Goal: Task Accomplishment & Management: Manage account settings

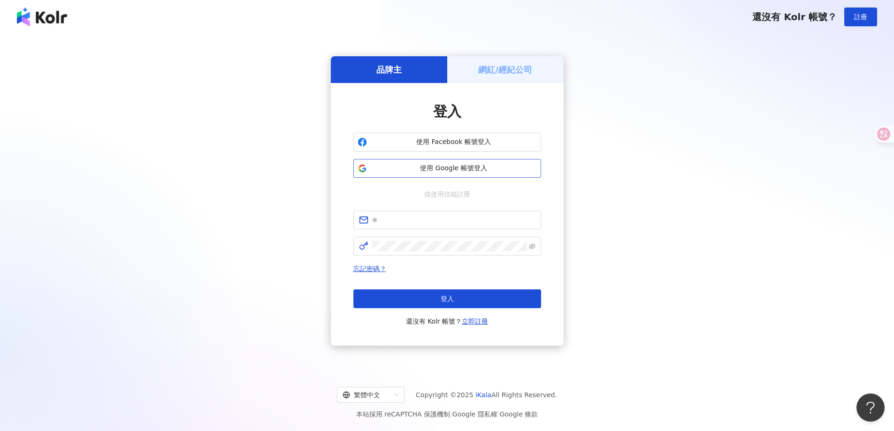
click at [450, 174] on button "使用 Google 帳號登入" at bounding box center [447, 168] width 188 height 19
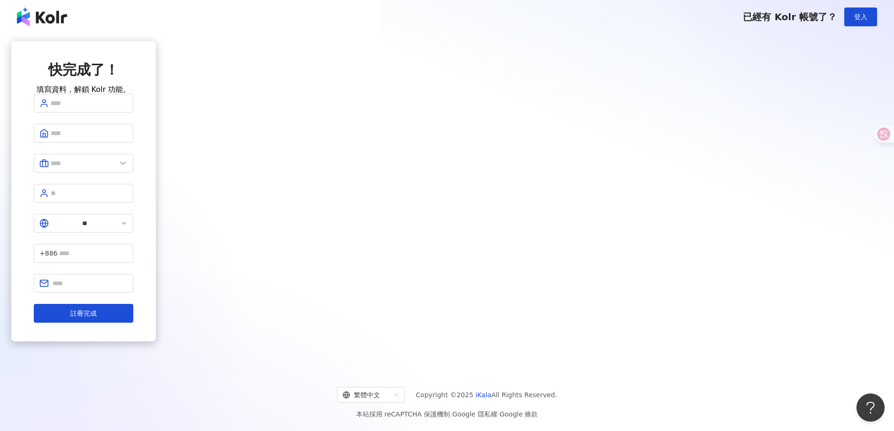
drag, startPoint x: 711, startPoint y: 142, endPoint x: 703, endPoint y: 149, distance: 10.3
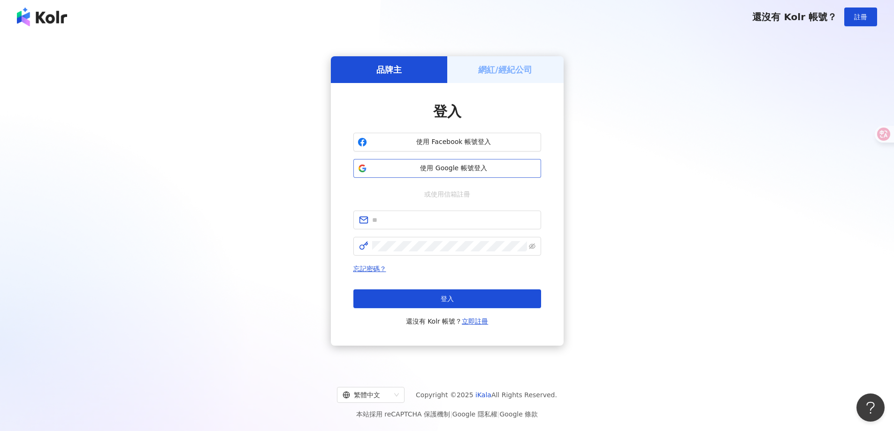
click at [514, 173] on button "使用 Google 帳號登入" at bounding box center [447, 168] width 188 height 19
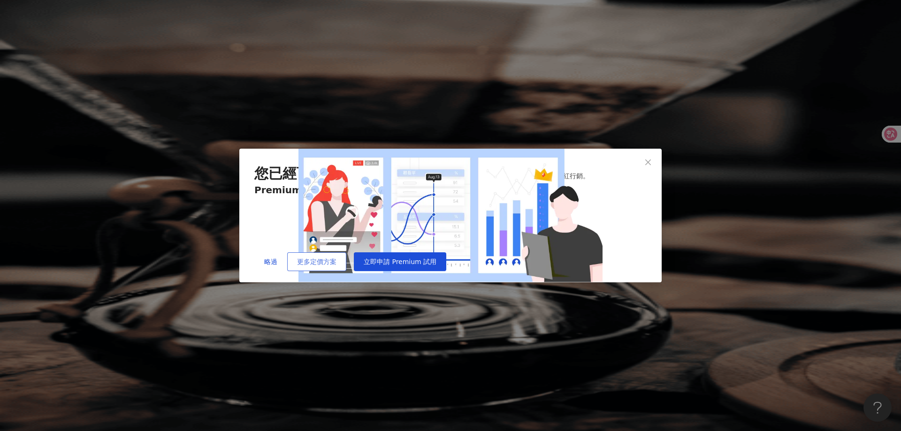
click at [336, 265] on span "更多定價方案" at bounding box center [316, 262] width 39 height 8
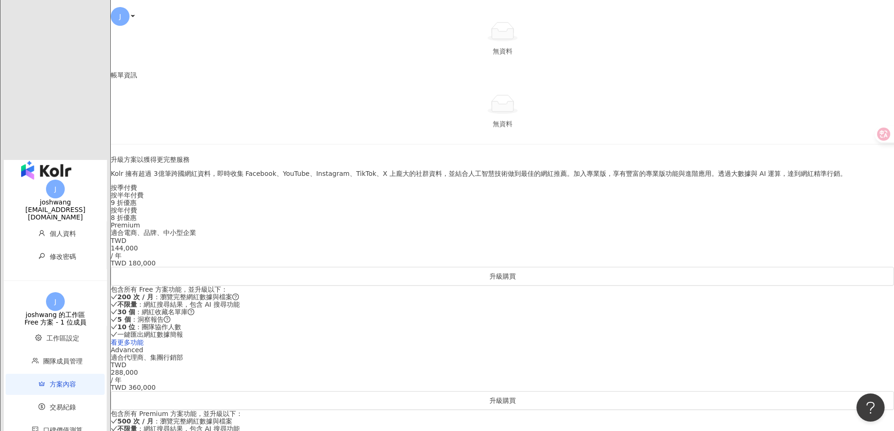
scroll to position [47, 0]
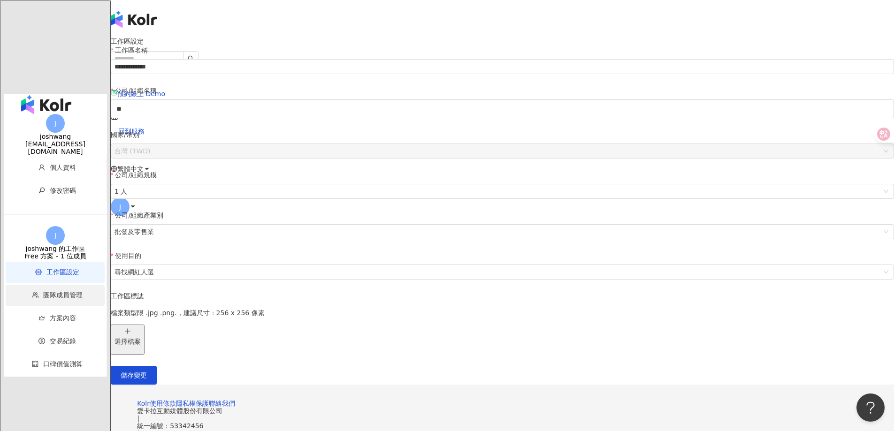
click at [63, 285] on span "團隊成員管理" at bounding box center [57, 295] width 80 height 21
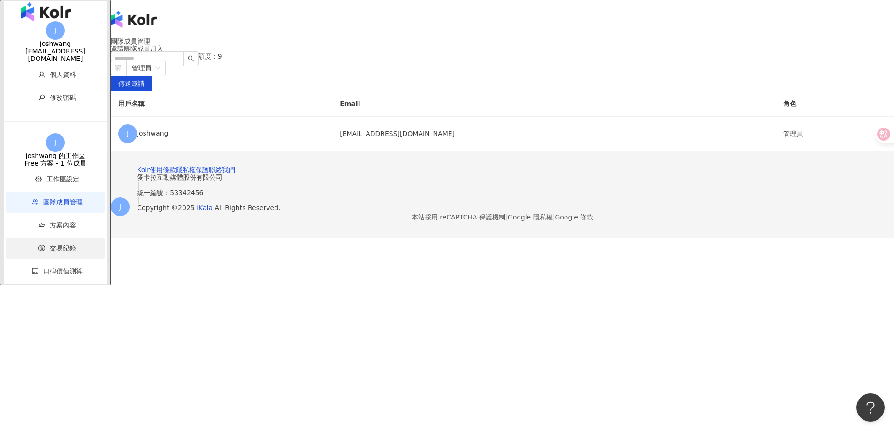
click at [56, 252] on li "交易紀錄" at bounding box center [55, 248] width 99 height 21
